Goal: Information Seeking & Learning: Learn about a topic

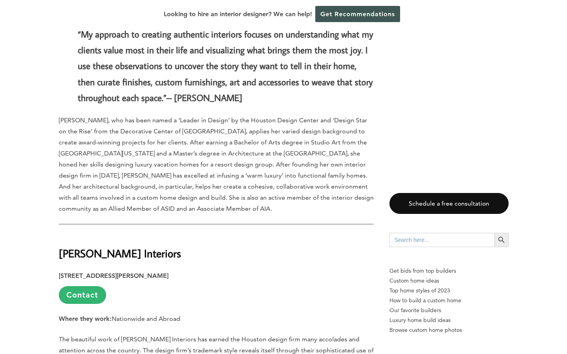
scroll to position [2889, 0]
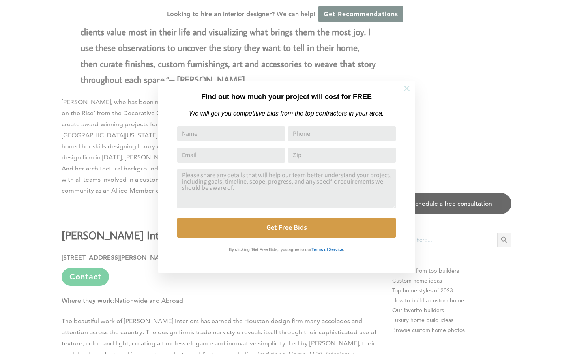
drag, startPoint x: 409, startPoint y: 88, endPoint x: 398, endPoint y: 89, distance: 11.1
click at [409, 88] on icon at bounding box center [406, 88] width 9 height 9
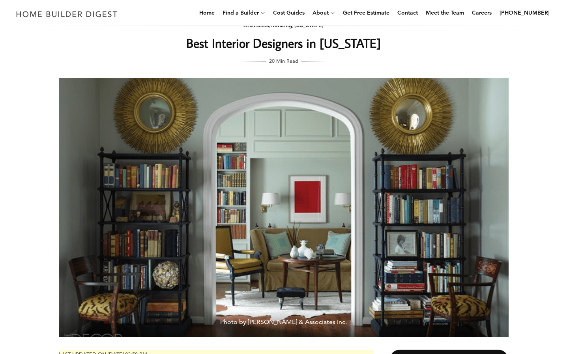
scroll to position [8, 0]
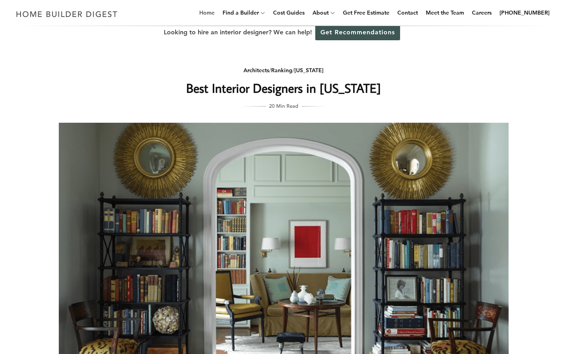
click at [213, 13] on link "Home" at bounding box center [207, 12] width 22 height 25
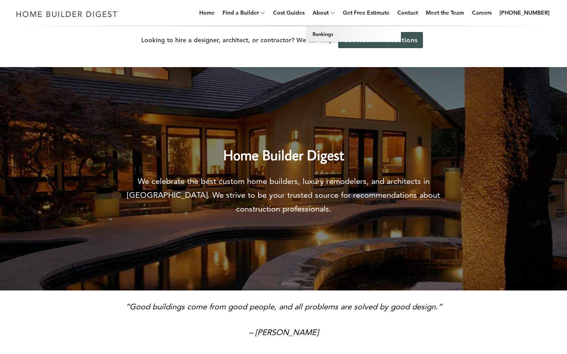
click at [331, 34] on link "Rankings" at bounding box center [353, 34] width 95 height 16
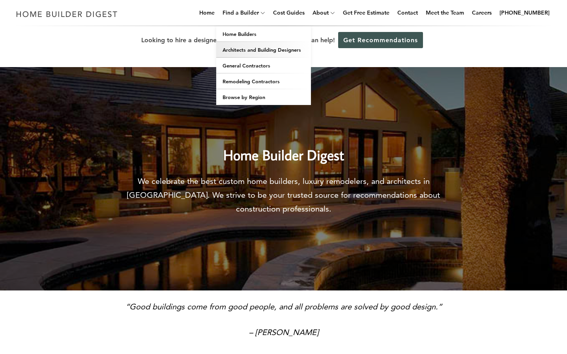
click at [248, 50] on link "Architects and Building Designers" at bounding box center [263, 50] width 95 height 16
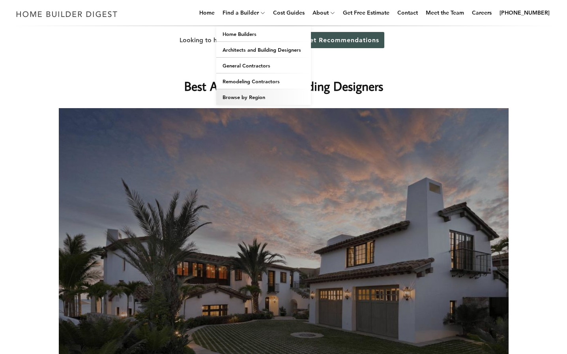
click at [251, 98] on link "Browse by Region" at bounding box center [263, 97] width 95 height 16
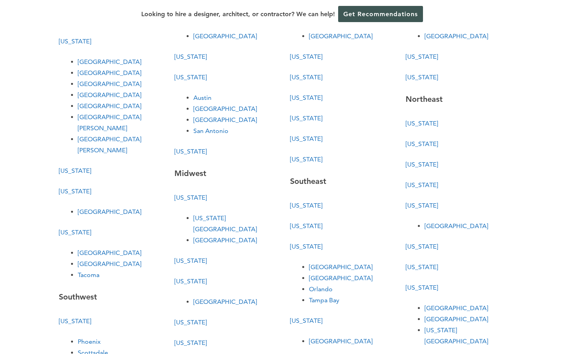
scroll to position [80, 0]
click at [181, 77] on link "[US_STATE]" at bounding box center [190, 76] width 32 height 7
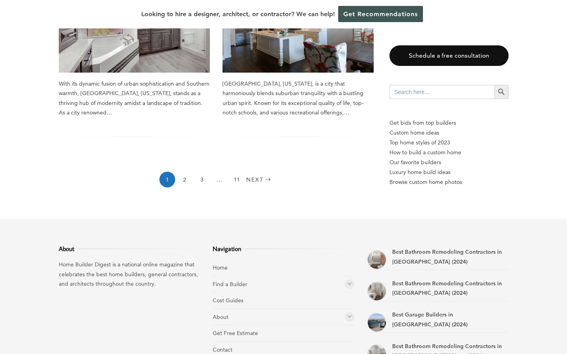
scroll to position [1177, 0]
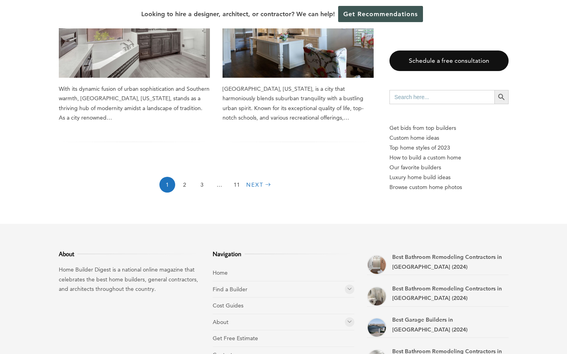
click at [259, 177] on link "Next" at bounding box center [259, 185] width 27 height 16
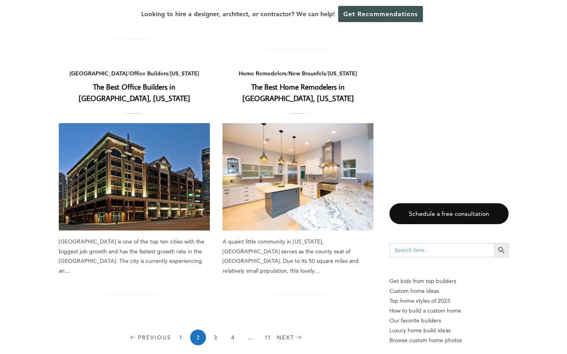
scroll to position [1054, 0]
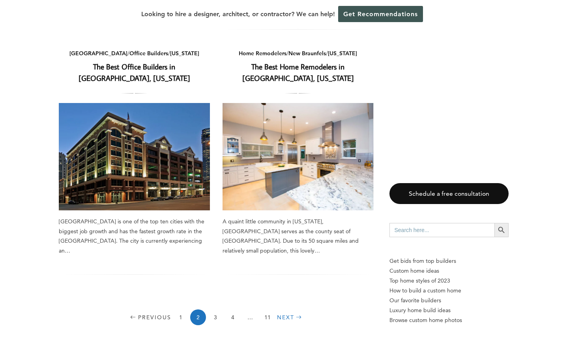
click at [283, 309] on link "Next" at bounding box center [290, 317] width 27 height 16
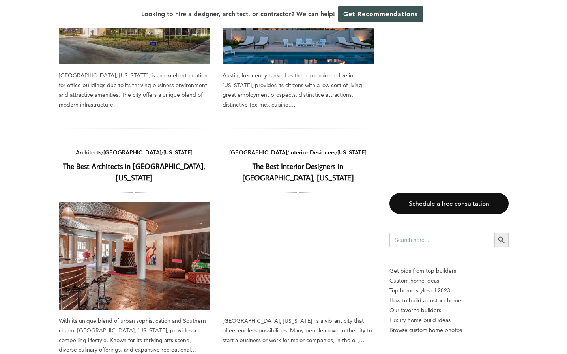
scroll to position [454, 0]
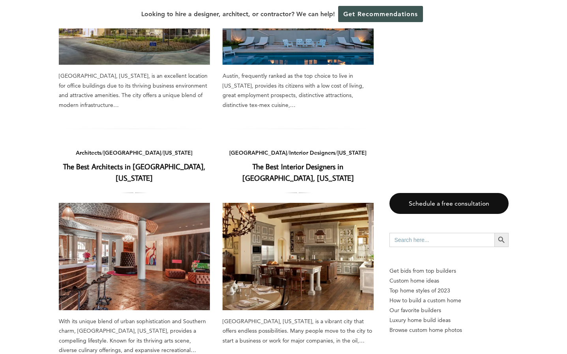
click at [292, 161] on link "The Best Interior Designers in Houston, Texas" at bounding box center [298, 171] width 112 height 21
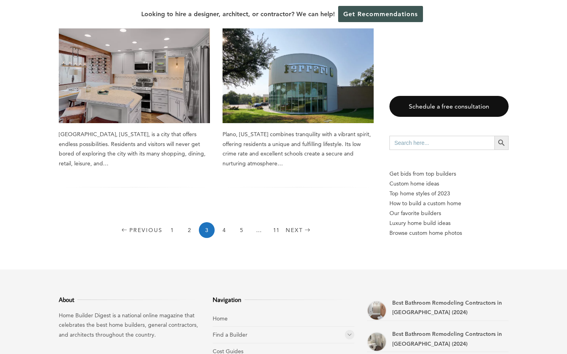
scroll to position [1142, 0]
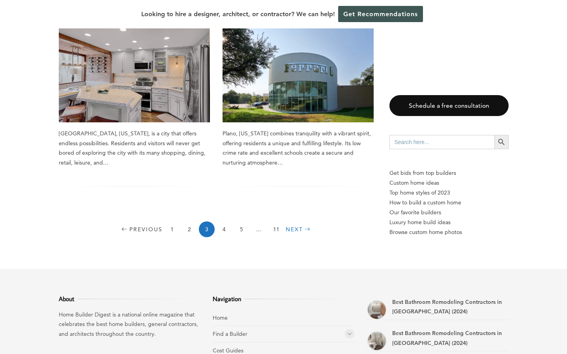
click at [297, 221] on link "Next" at bounding box center [299, 229] width 27 height 16
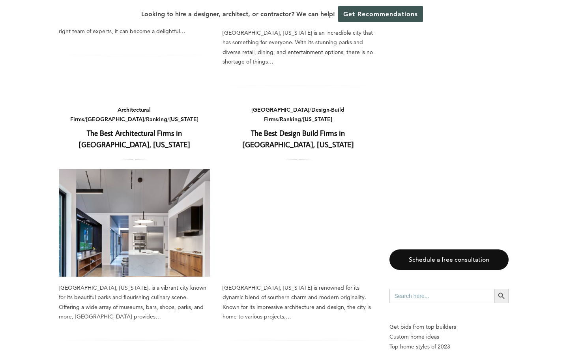
scroll to position [1103, 0]
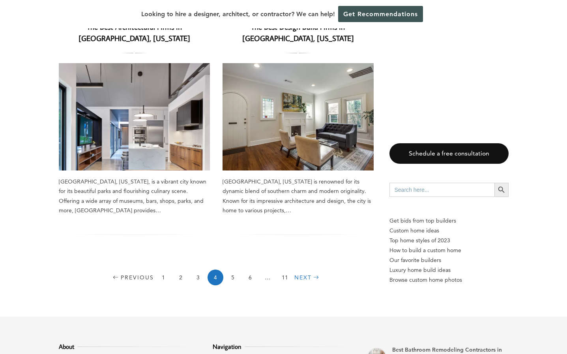
click at [299, 269] on link "Next" at bounding box center [307, 277] width 27 height 16
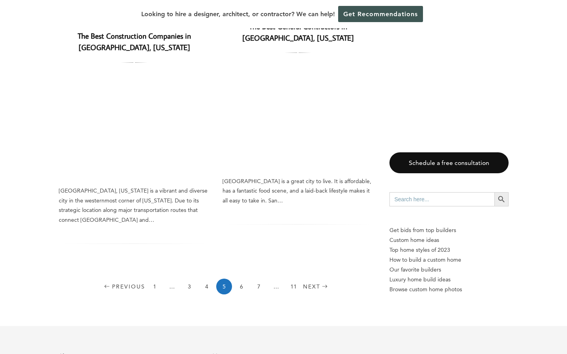
scroll to position [1314, 0]
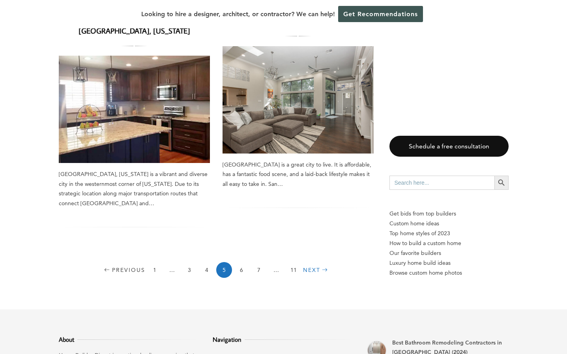
click at [310, 262] on link "Next" at bounding box center [316, 270] width 27 height 16
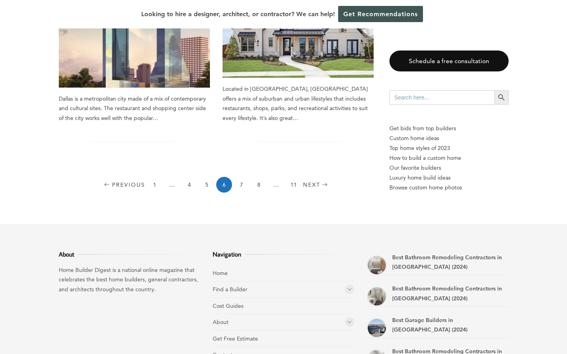
scroll to position [1220, 0]
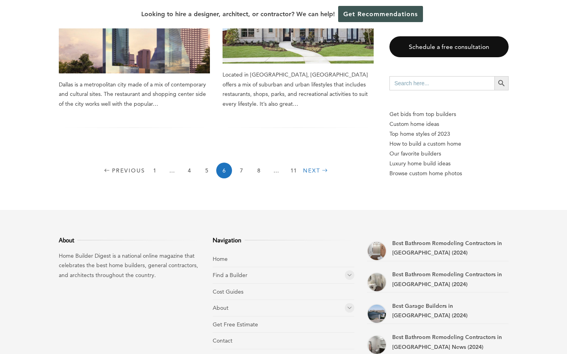
click at [311, 163] on link "Next" at bounding box center [316, 171] width 27 height 16
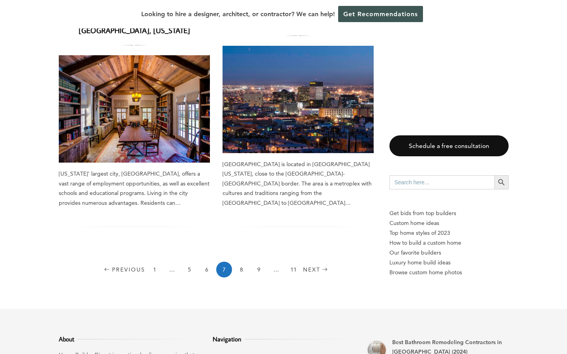
scroll to position [1145, 0]
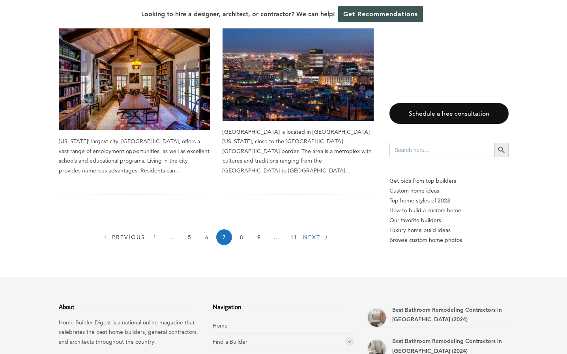
click at [314, 229] on link "Next" at bounding box center [316, 237] width 27 height 16
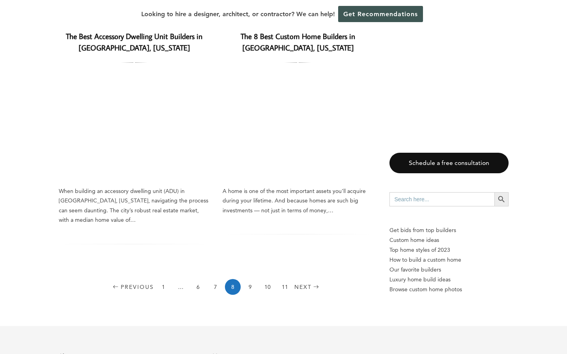
scroll to position [1120, 0]
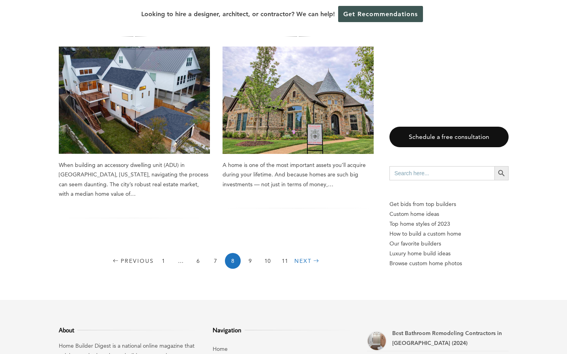
click at [306, 253] on link "Next" at bounding box center [307, 261] width 27 height 16
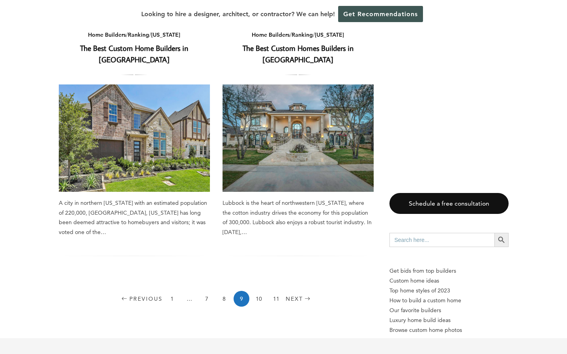
scroll to position [1073, 0]
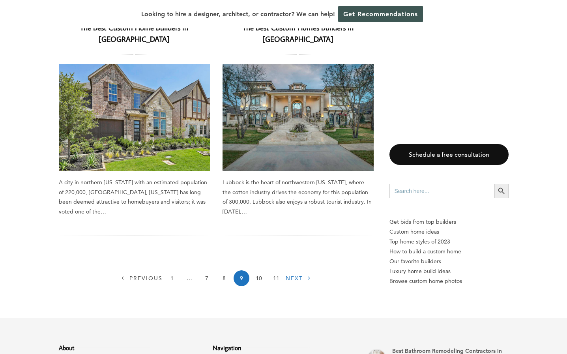
click at [295, 270] on link "Next" at bounding box center [299, 278] width 27 height 16
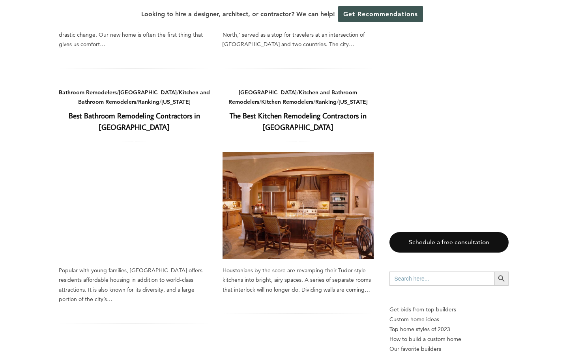
scroll to position [1082, 0]
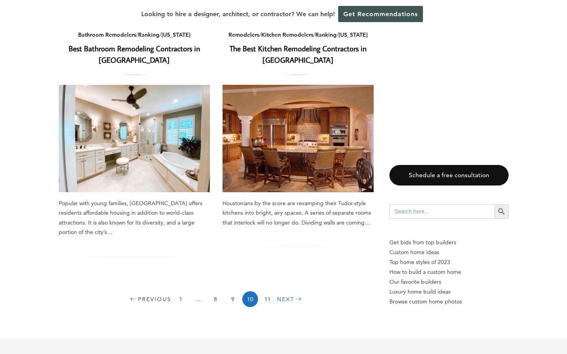
click at [287, 291] on link "Next" at bounding box center [290, 299] width 27 height 16
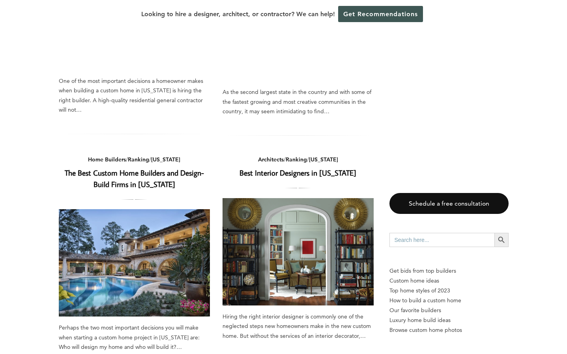
scroll to position [710, 0]
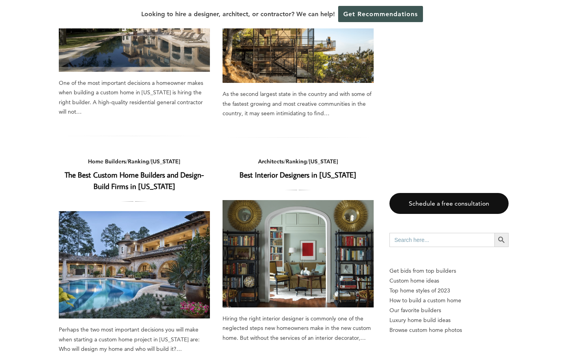
click at [291, 200] on img at bounding box center [297, 253] width 151 height 107
